Goal: Check status: Check status

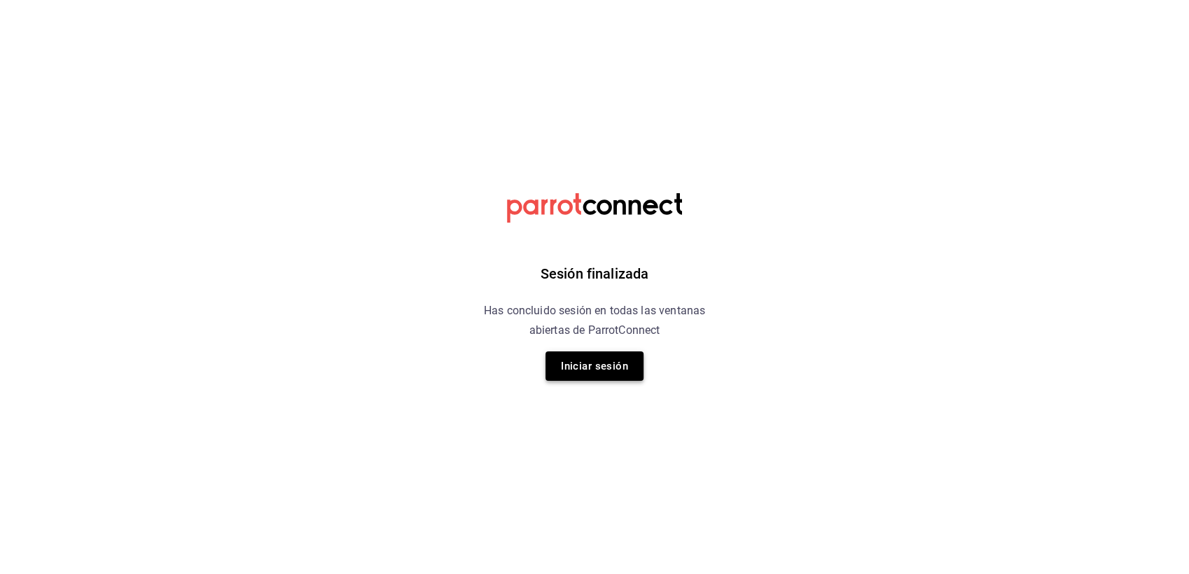
click at [611, 370] on button "Iniciar sesión" at bounding box center [595, 366] width 98 height 29
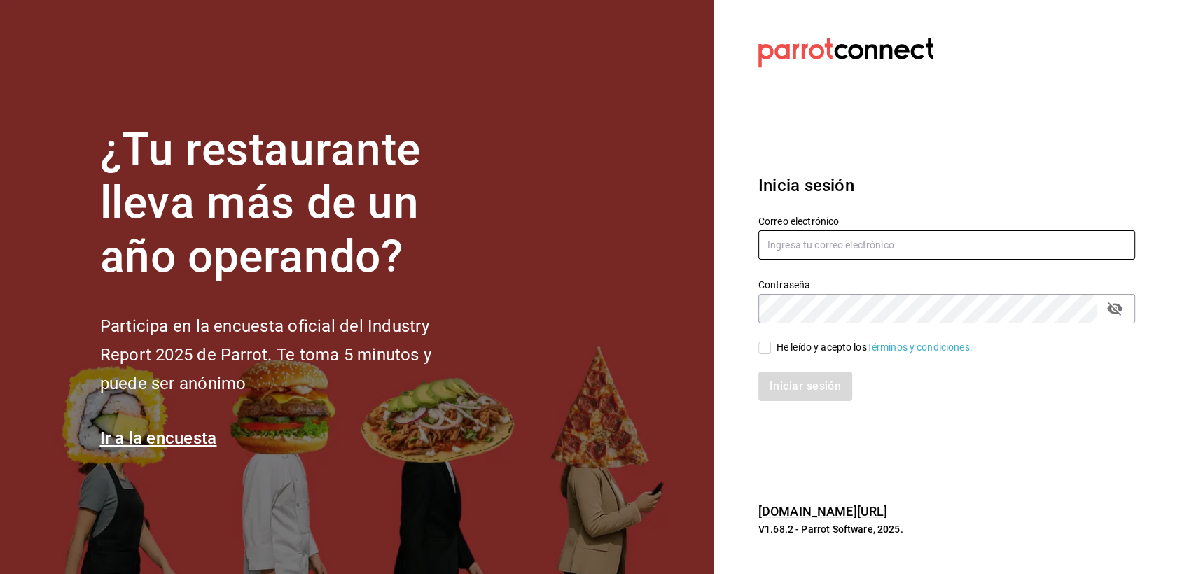
type input "[EMAIL_ADDRESS][DOMAIN_NAME]"
click at [764, 347] on input "He leído y acepto los Términos y condiciones." at bounding box center [764, 348] width 13 height 13
checkbox input "true"
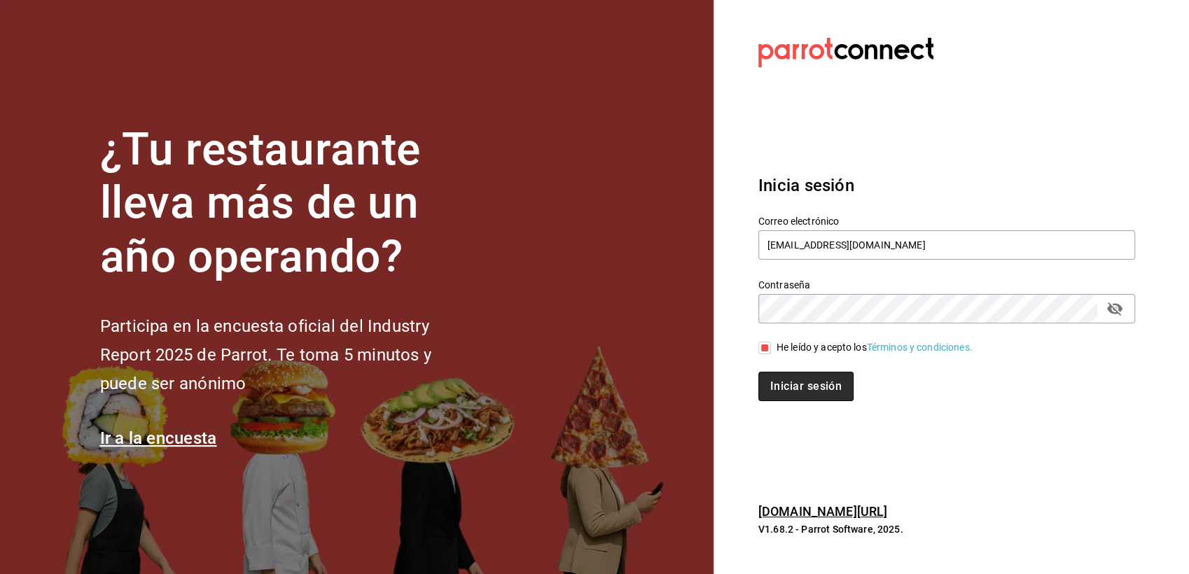
click at [796, 385] on button "Iniciar sesión" at bounding box center [805, 386] width 95 height 29
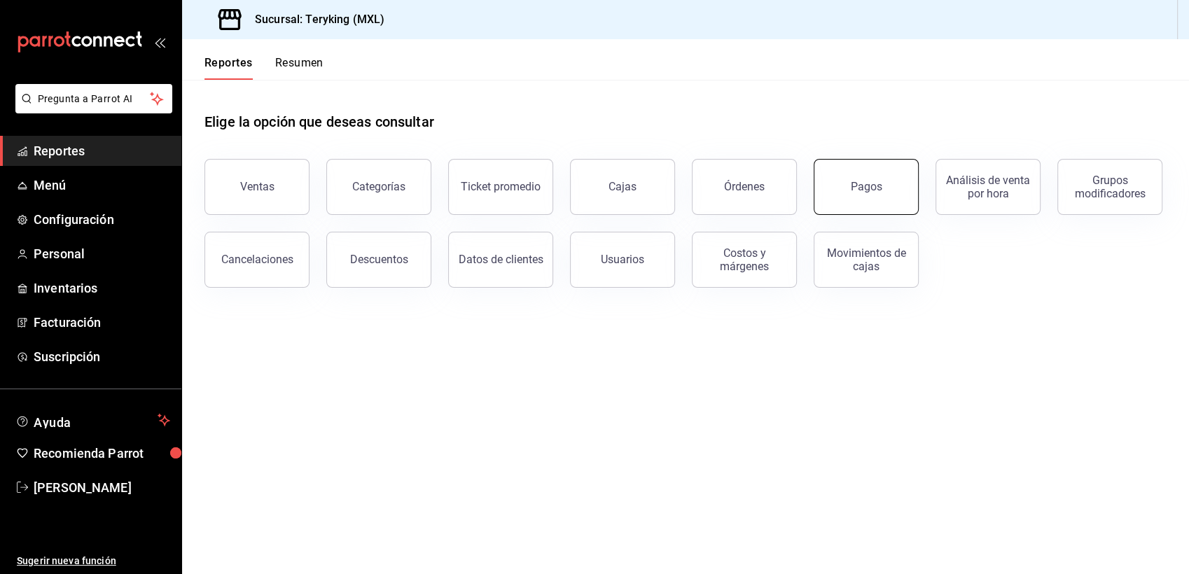
click at [866, 181] on div "Pagos" at bounding box center [867, 186] width 32 height 13
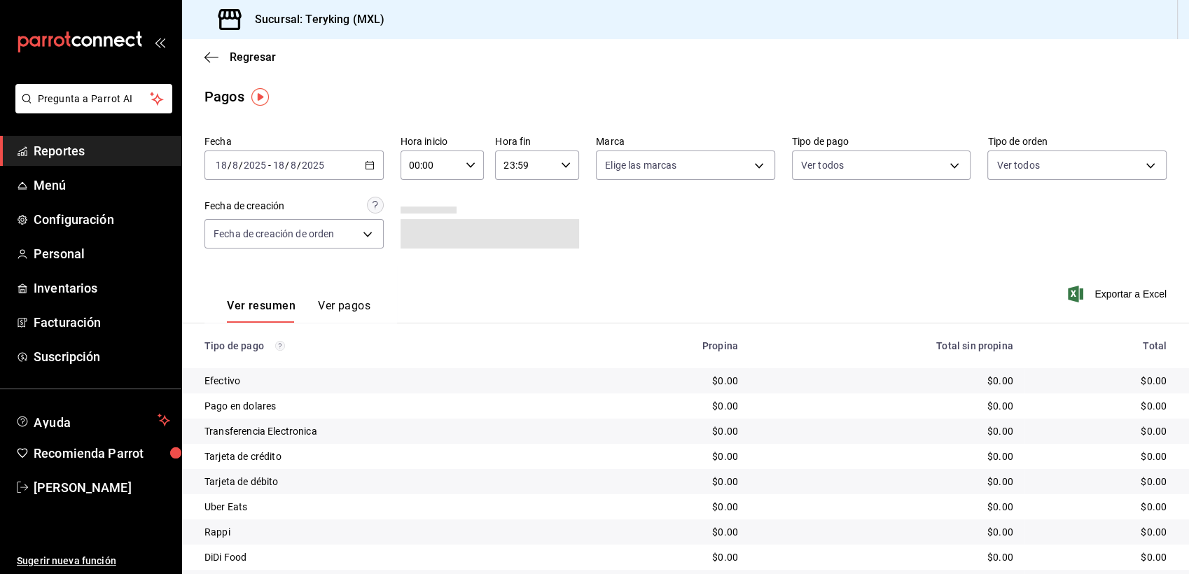
click at [365, 161] on icon "button" at bounding box center [370, 165] width 10 height 10
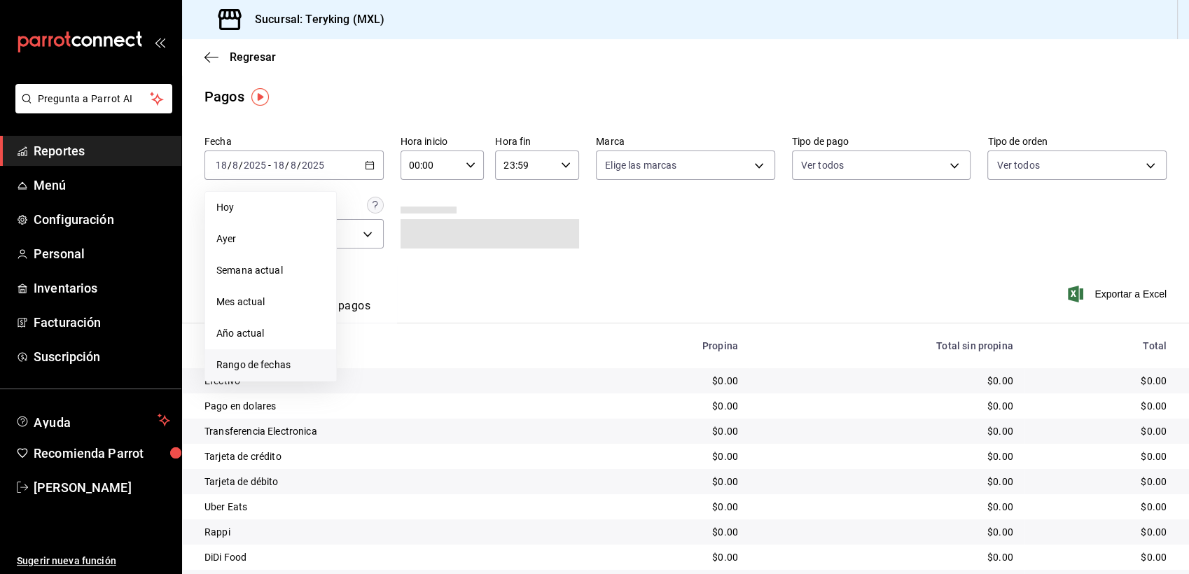
click at [242, 366] on span "Rango de fechas" at bounding box center [270, 365] width 109 height 15
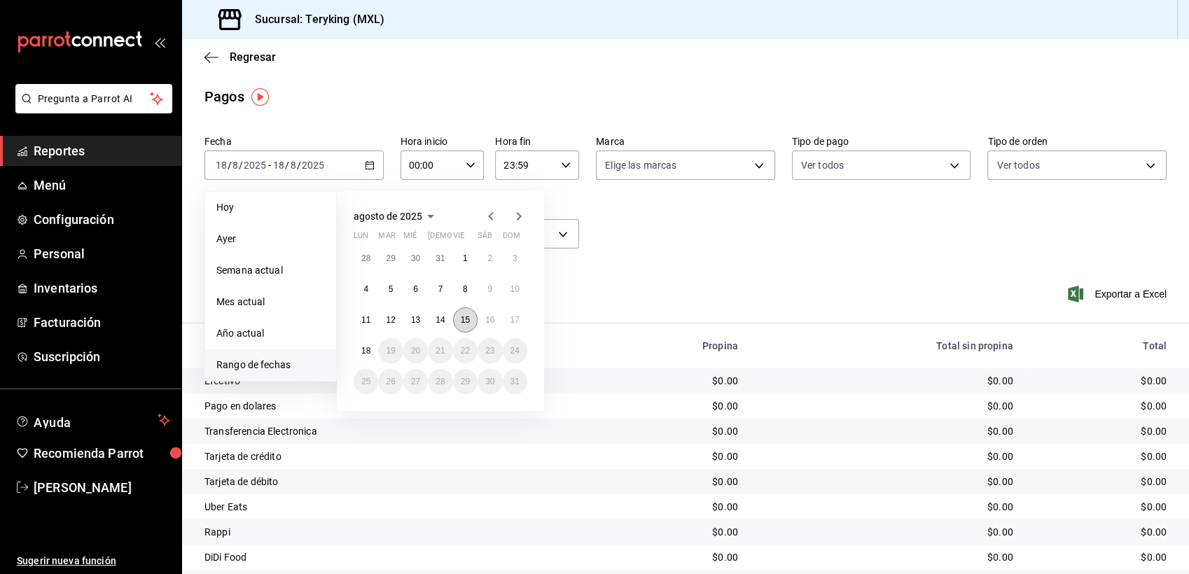
click at [466, 316] on abbr "15" at bounding box center [465, 320] width 9 height 10
click at [490, 319] on abbr "16" at bounding box center [489, 320] width 9 height 10
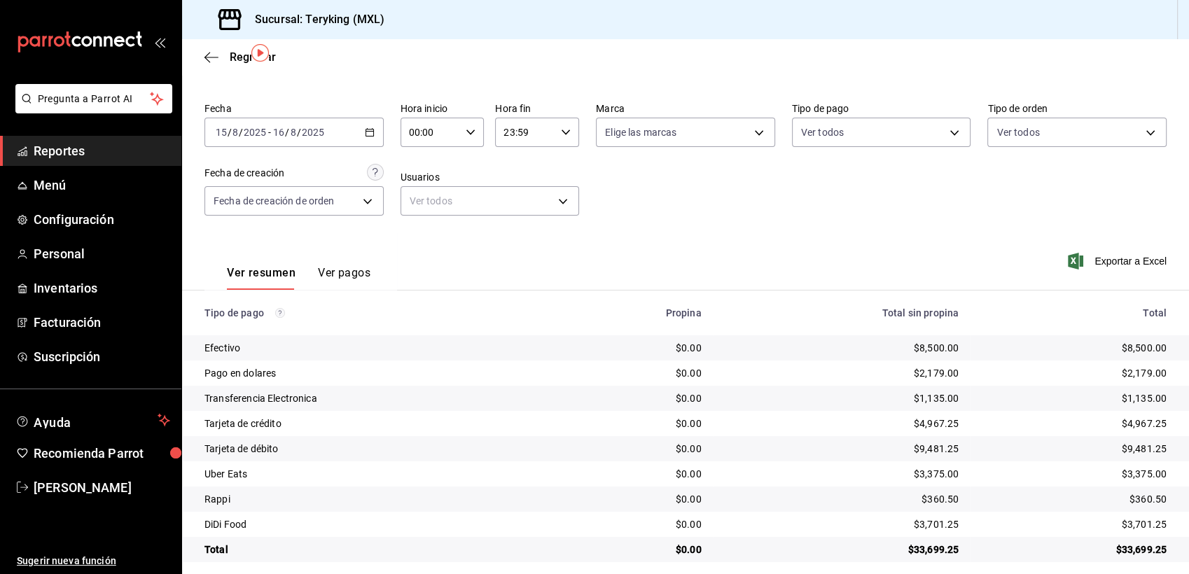
scroll to position [44, 0]
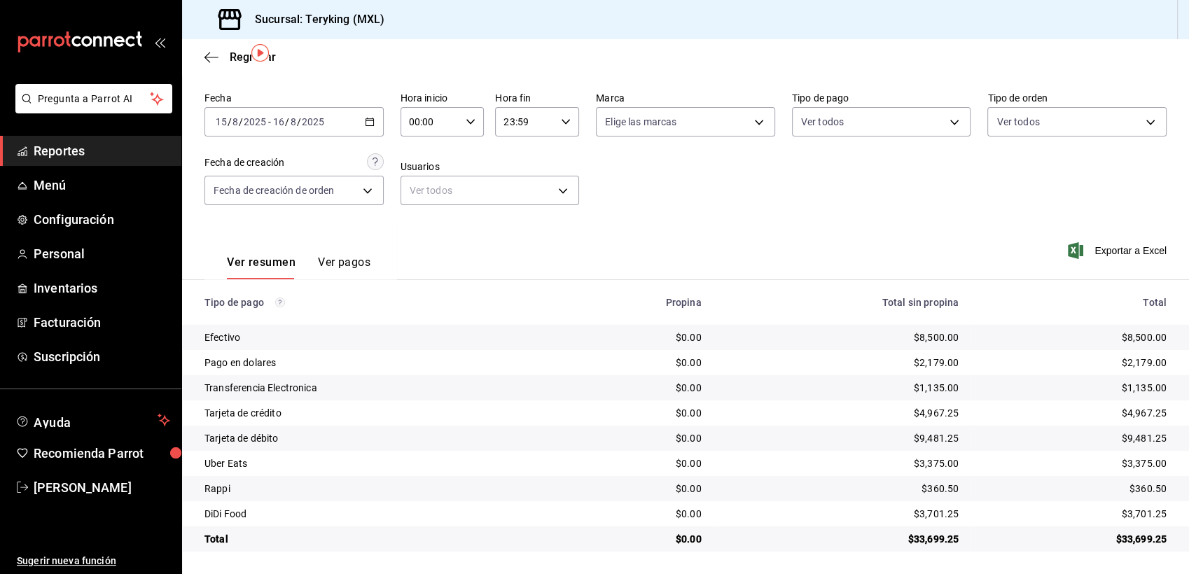
click at [81, 148] on span "Reportes" at bounding box center [102, 150] width 137 height 19
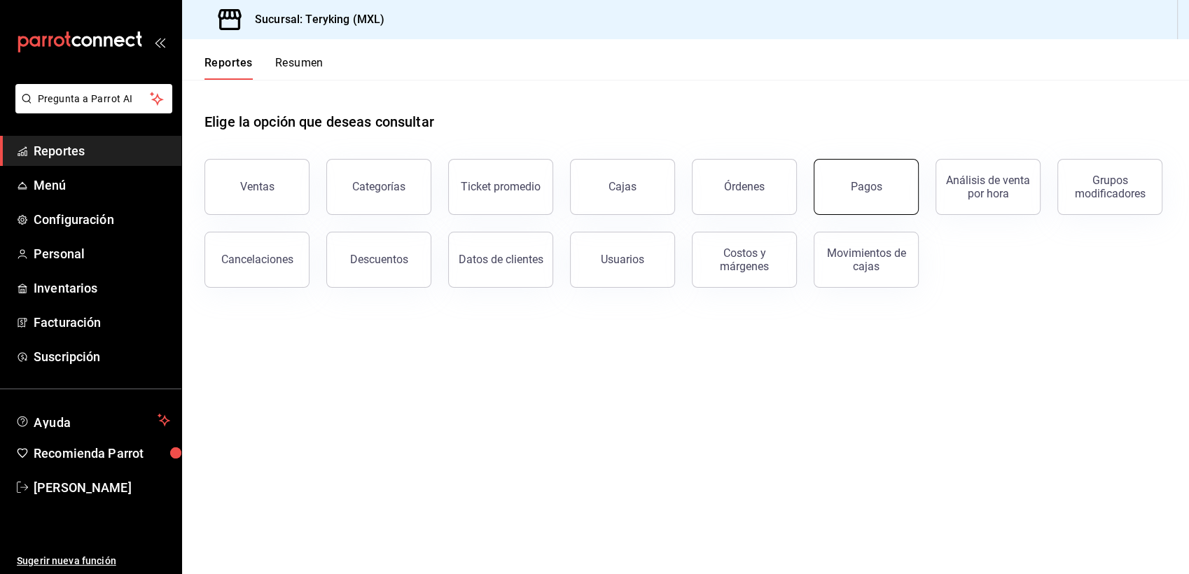
click at [870, 181] on div "Pagos" at bounding box center [867, 186] width 32 height 13
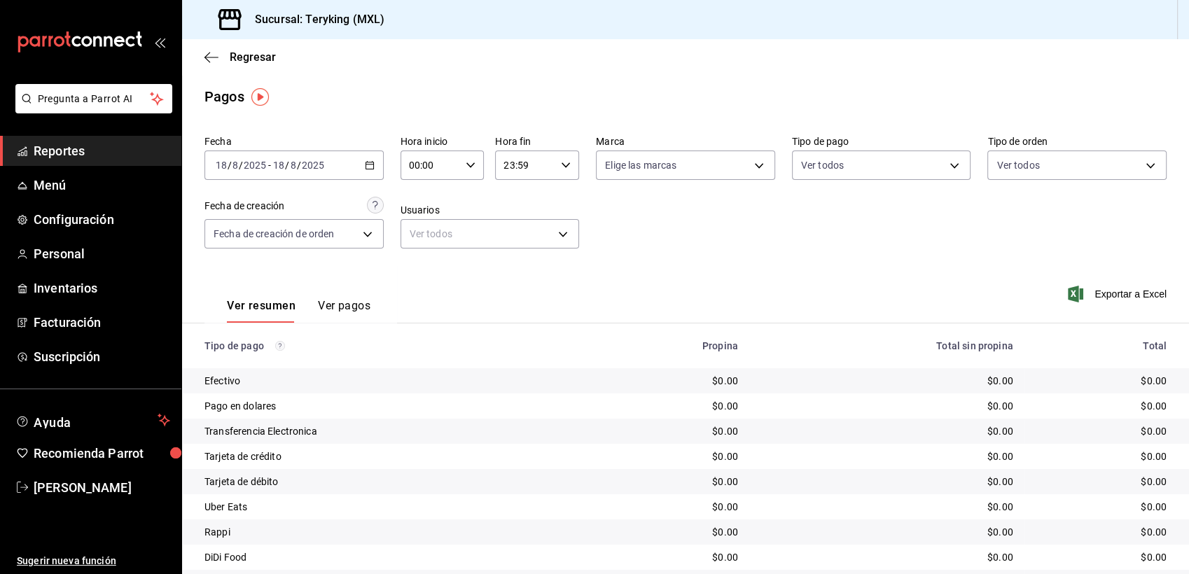
click at [365, 165] on icon "button" at bounding box center [370, 165] width 10 height 10
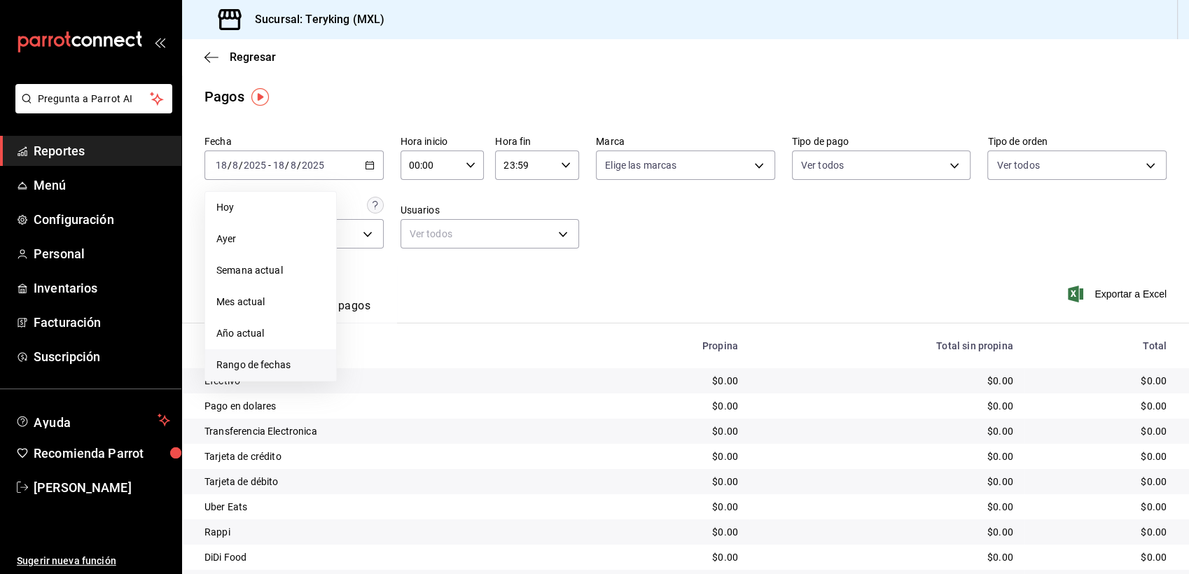
click at [258, 364] on span "Rango de fechas" at bounding box center [270, 365] width 109 height 15
click at [492, 317] on abbr "16" at bounding box center [489, 320] width 9 height 10
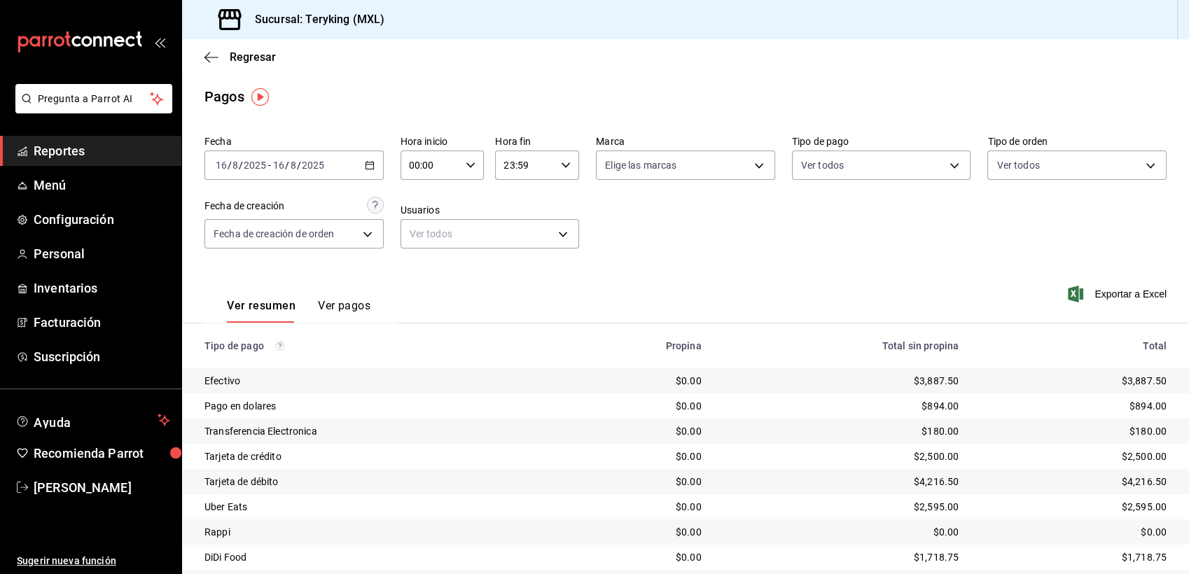
click at [932, 71] on div "Regresar" at bounding box center [685, 57] width 1007 height 36
click at [56, 151] on span "Reportes" at bounding box center [102, 150] width 137 height 19
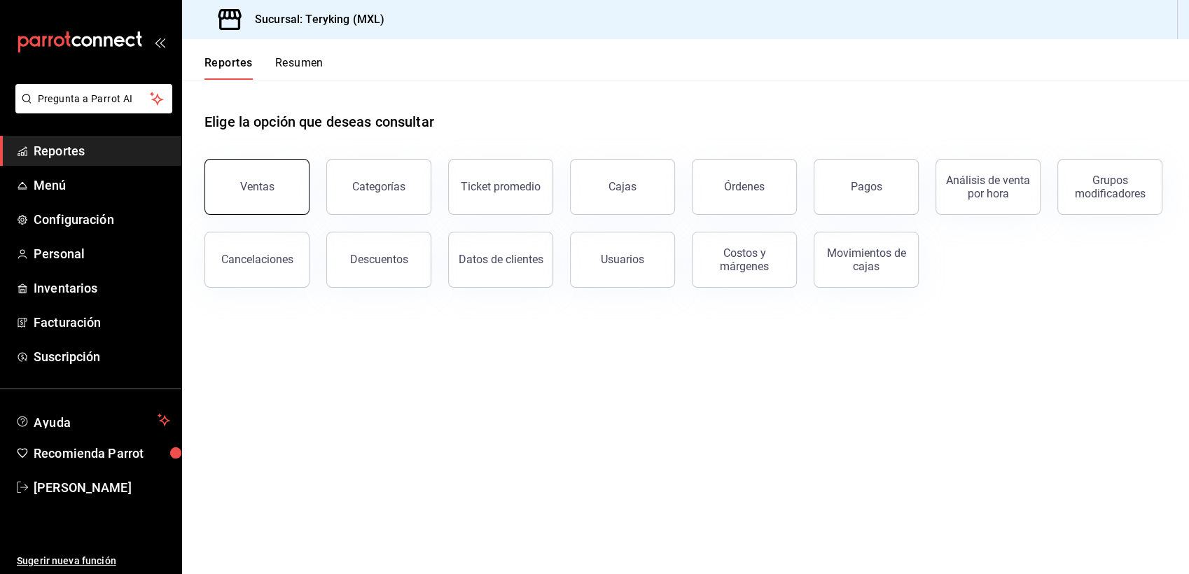
click at [246, 165] on button "Ventas" at bounding box center [256, 187] width 105 height 56
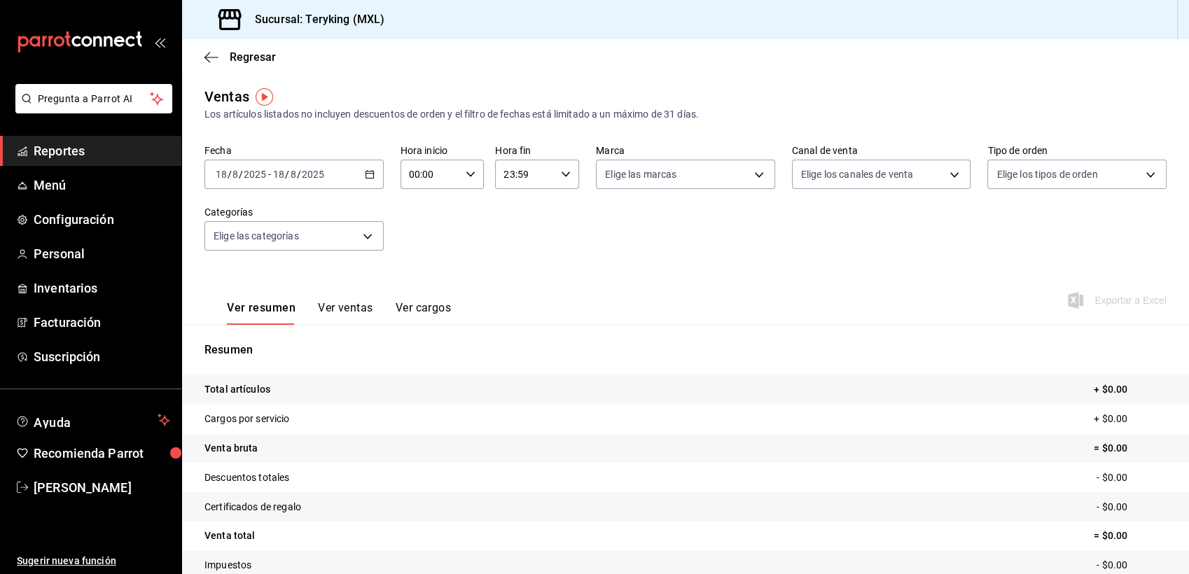
click at [826, 534] on tr "Venta total = $0.00" at bounding box center [685, 536] width 1007 height 29
click at [50, 148] on span "Reportes" at bounding box center [102, 150] width 137 height 19
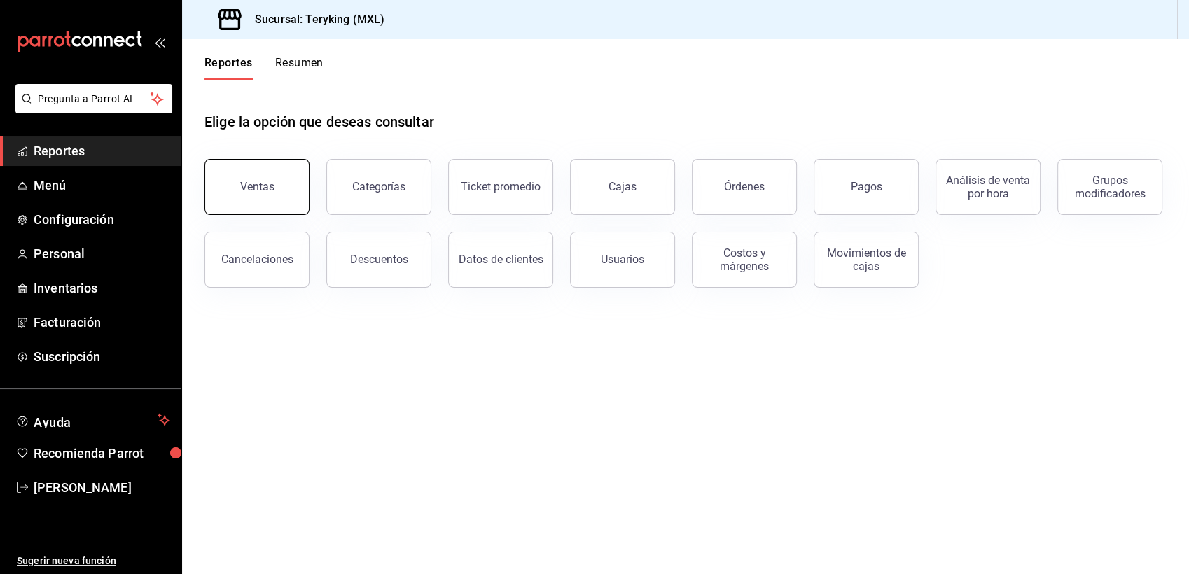
click at [263, 193] on div "Ventas" at bounding box center [257, 186] width 34 height 13
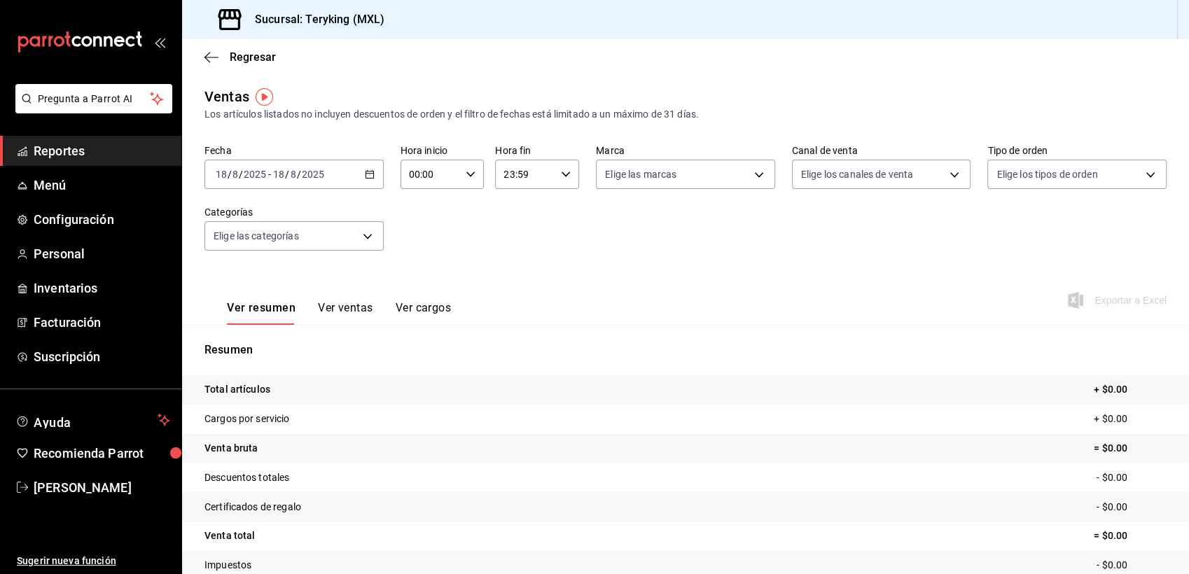
click at [57, 151] on span "Reportes" at bounding box center [102, 150] width 137 height 19
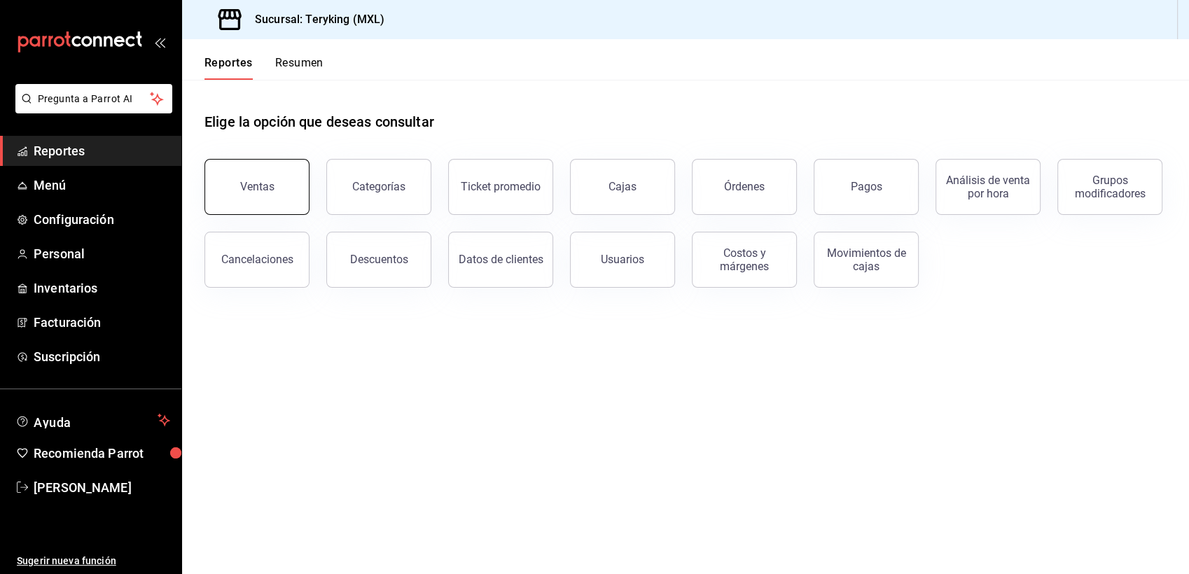
click at [303, 193] on button "Ventas" at bounding box center [256, 187] width 105 height 56
